Goal: Navigation & Orientation: Find specific page/section

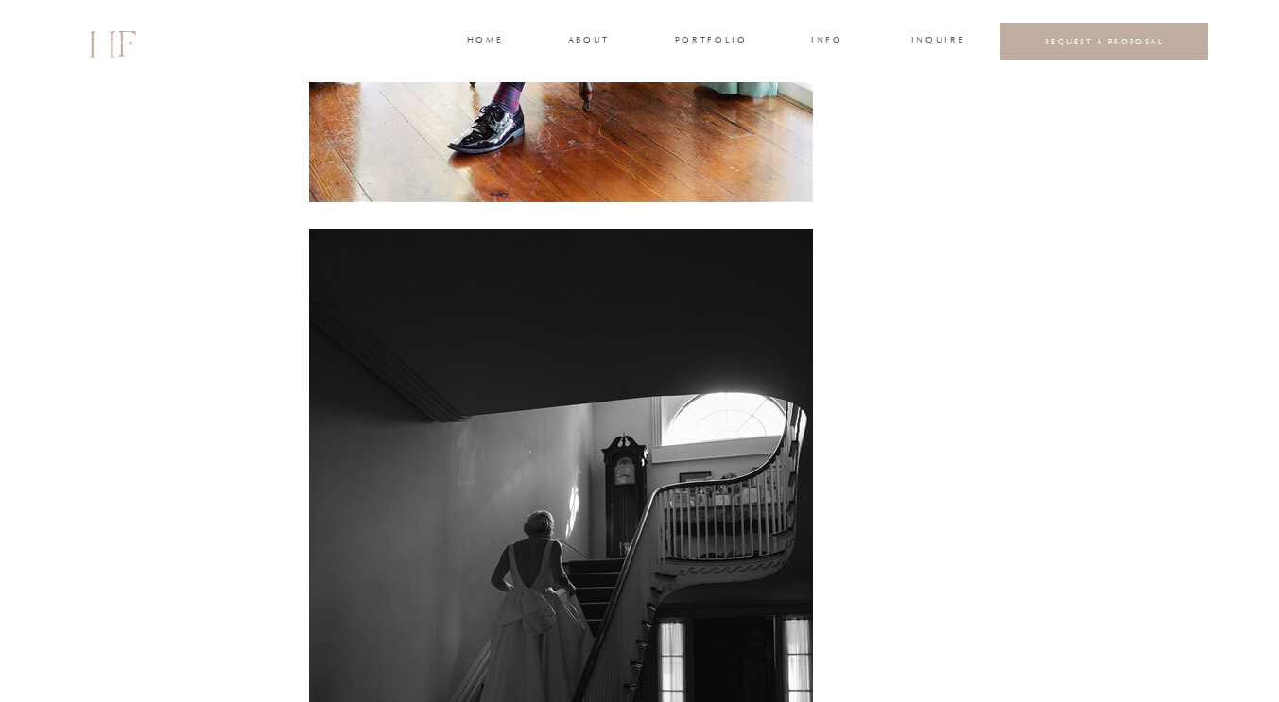
scroll to position [6655, 0]
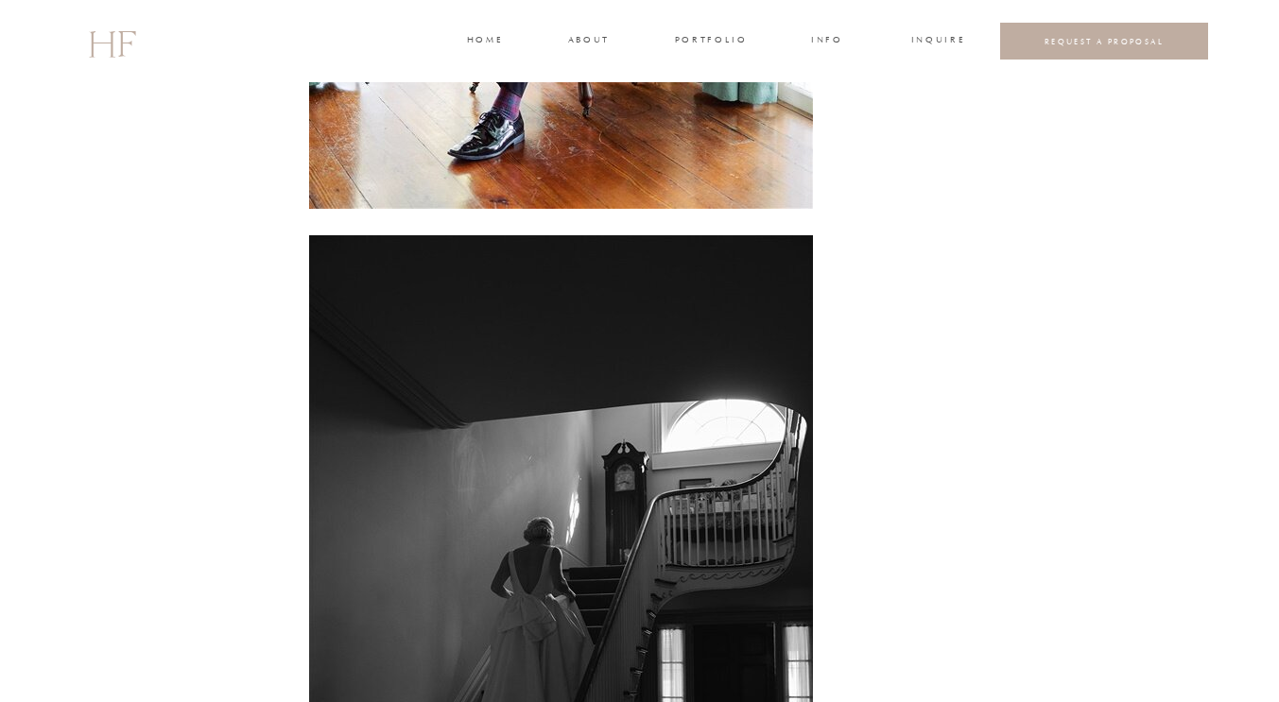
click at [706, 45] on h3 "portfolio" at bounding box center [710, 41] width 71 height 17
click at [712, 76] on h3 "WEDDINGS" at bounding box center [711, 84] width 66 height 17
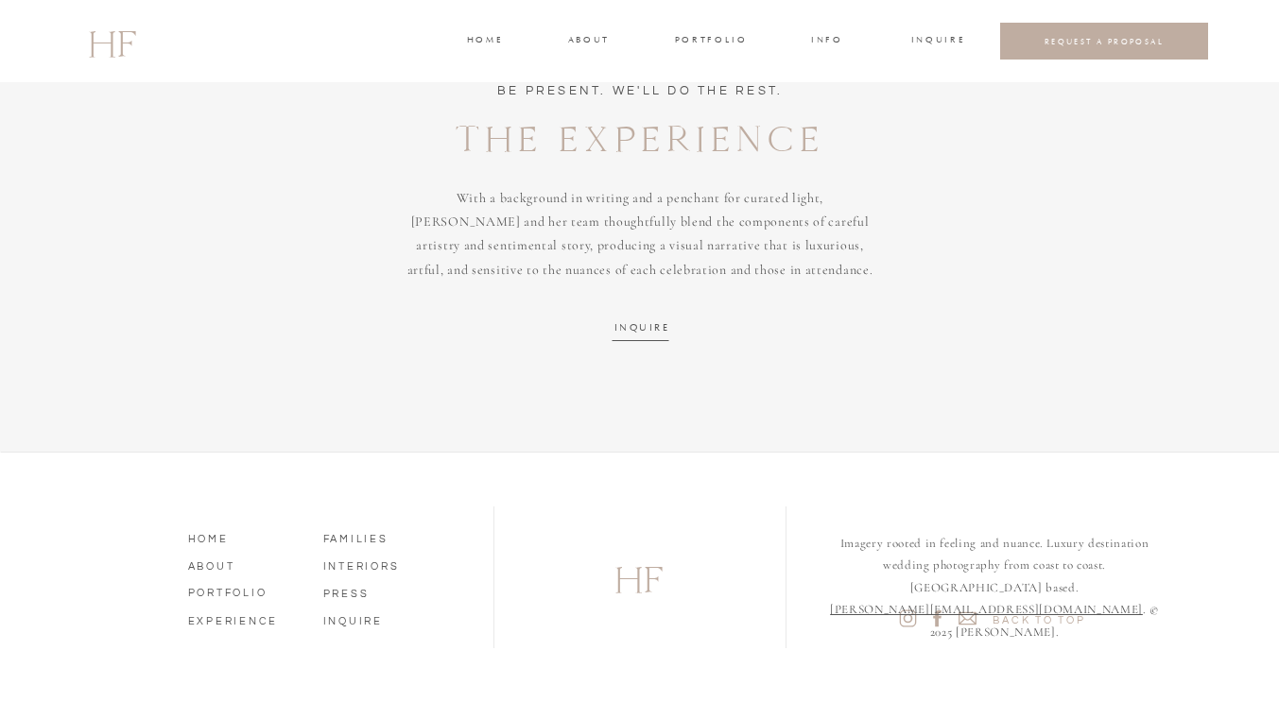
scroll to position [3550, 0]
click at [371, 564] on nav "INTERIORS" at bounding box center [377, 566] width 108 height 17
